Goal: Find specific page/section: Find specific page/section

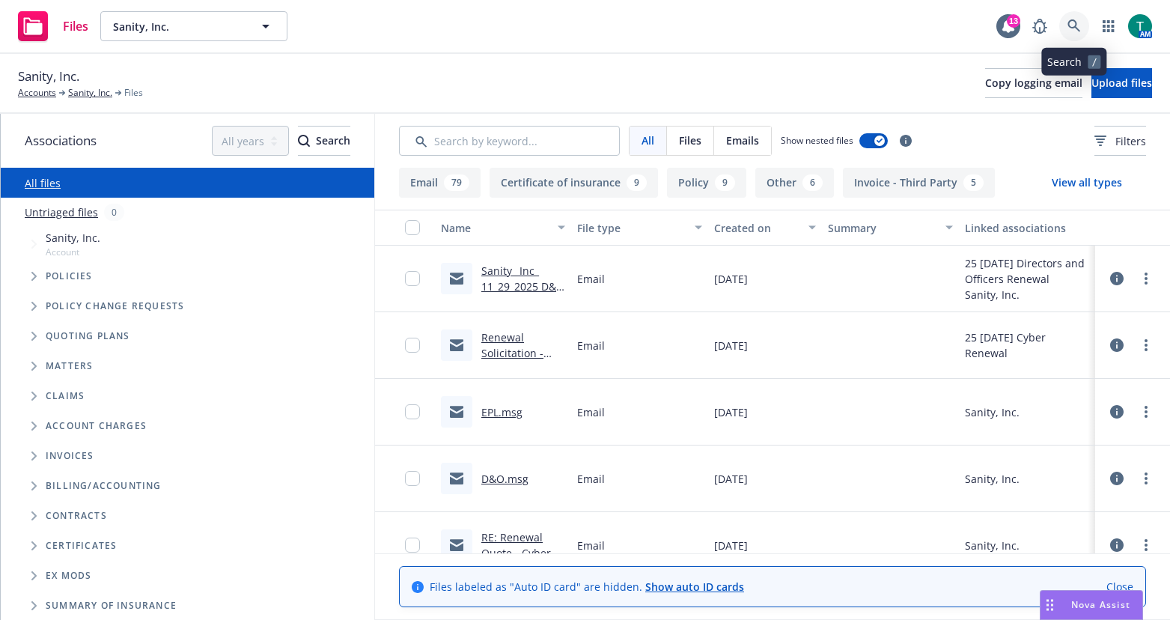
click at [1078, 22] on icon at bounding box center [1074, 25] width 13 height 13
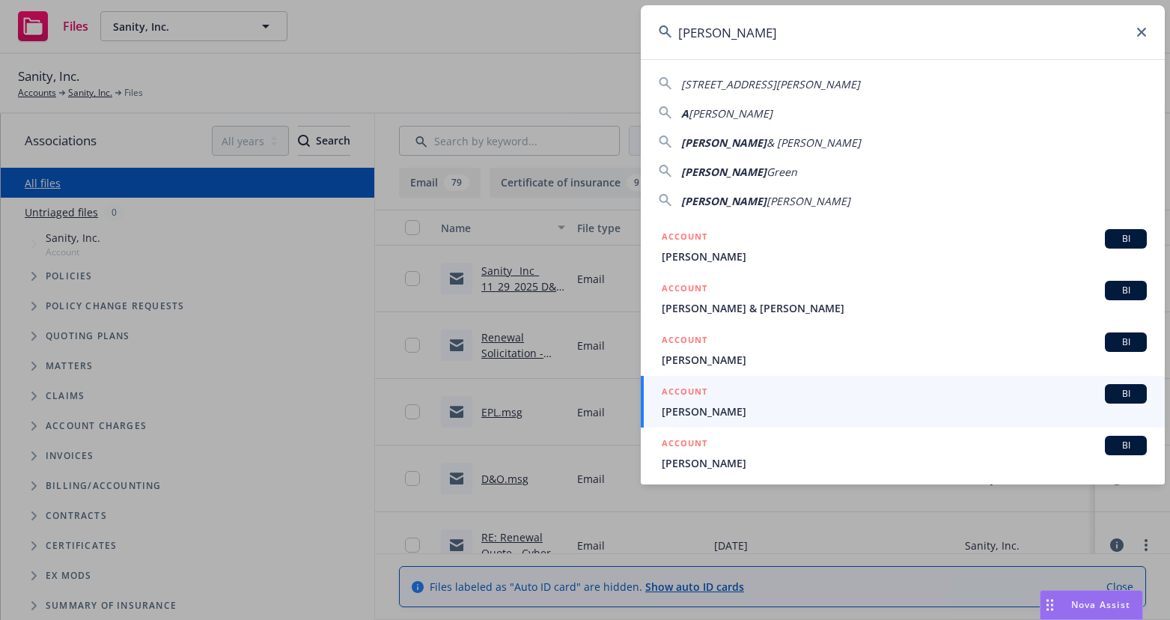
drag, startPoint x: 732, startPoint y: 36, endPoint x: 562, endPoint y: 40, distance: 170.8
click at [562, 40] on div "[PERSON_NAME] [STREET_ADDRESS][PERSON_NAME] [PERSON_NAME] [PERSON_NAME] & [PERS…" at bounding box center [585, 310] width 1170 height 620
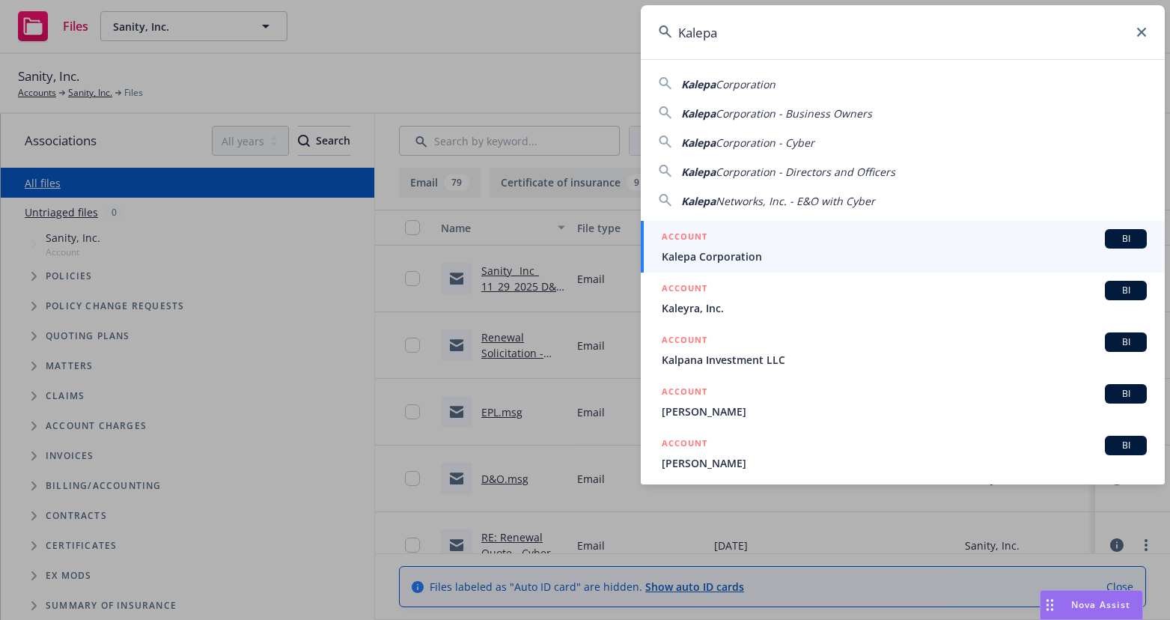
type input "Kalepa"
click at [1111, 245] on span "BI" at bounding box center [1126, 238] width 30 height 13
